Goal: Task Accomplishment & Management: Complete application form

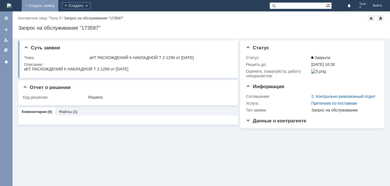
click at [58, 5] on link "+ Создать заявку" at bounding box center [40, 5] width 37 height 11
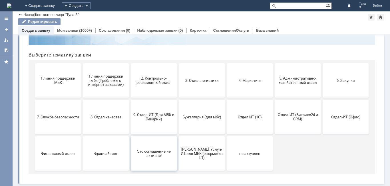
scroll to position [47, 0]
drag, startPoint x: 148, startPoint y: 117, endPoint x: 172, endPoint y: 111, distance: 24.7
click at [148, 117] on span "9. Отдел-ИТ (Для МБК и Пекарни)" at bounding box center [154, 117] width 42 height 9
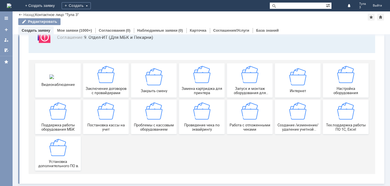
scroll to position [47, 0]
click at [244, 124] on span "Работа с отложенными чеками" at bounding box center [250, 127] width 42 height 9
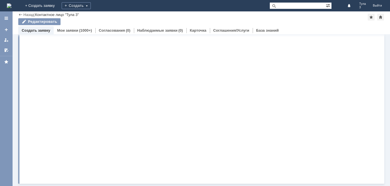
scroll to position [0, 0]
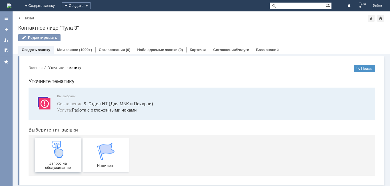
click at [46, 162] on span "Запрос на обслуживание" at bounding box center [58, 165] width 42 height 9
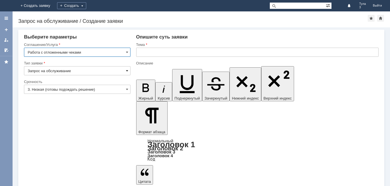
click at [127, 70] on span at bounding box center [127, 71] width 2 height 5
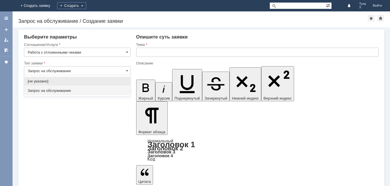
click at [144, 51] on input "text" at bounding box center [257, 52] width 243 height 9
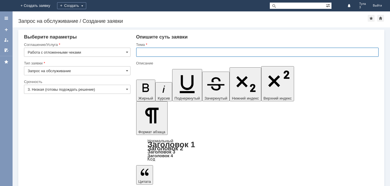
type input "Запрос на обслуживание"
type input "уДАЛИТЬ ОТЛОЖЕННЫЕ ЧЕКИ ОТ [DATE]"
click at [221, 43] on div "Тема" at bounding box center [256, 45] width 241 height 4
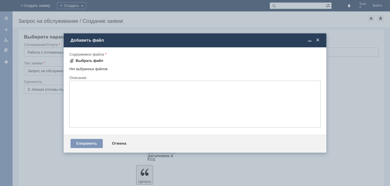
click at [87, 61] on div "Выбрать файл" at bounding box center [90, 61] width 28 height 5
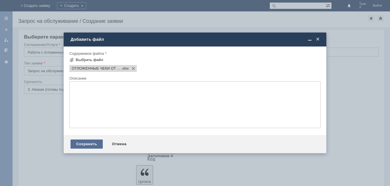
click at [82, 144] on div "Сохранить" at bounding box center [87, 144] width 32 height 9
